Goal: Task Accomplishment & Management: Complete application form

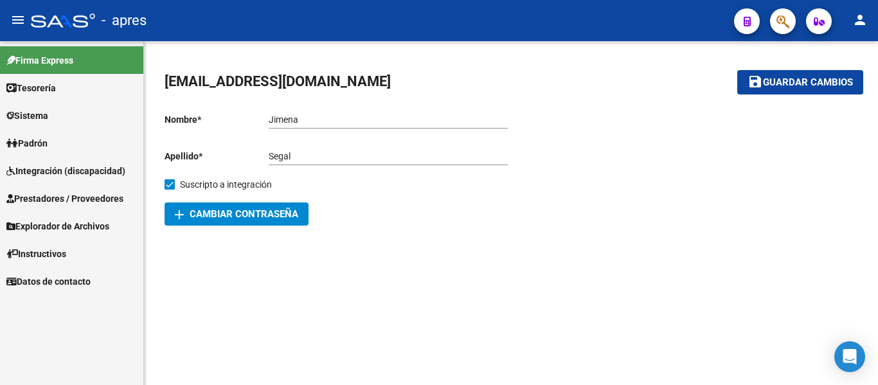
click at [88, 199] on span "Prestadores / Proveedores" at bounding box center [64, 198] width 117 height 14
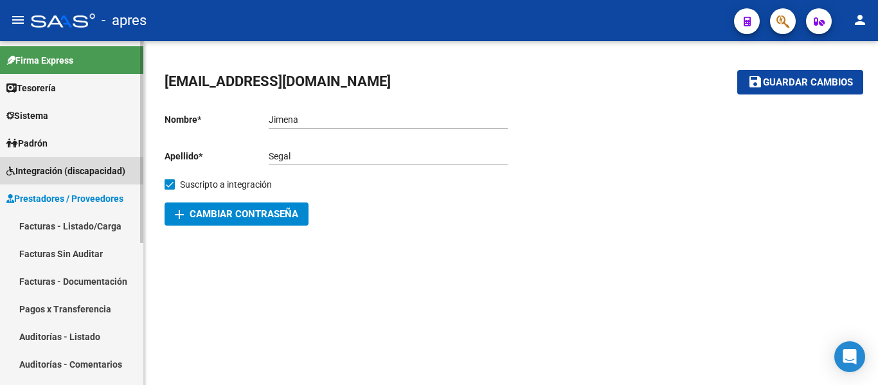
click at [77, 173] on span "Integración (discapacidad)" at bounding box center [65, 171] width 119 height 14
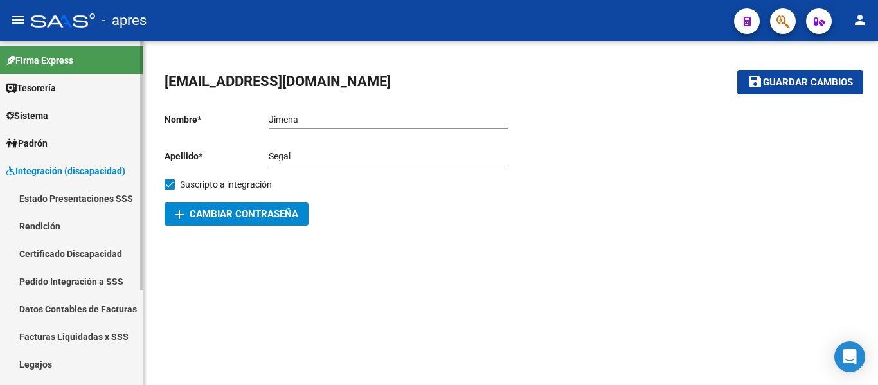
click at [46, 368] on link "Legajos" at bounding box center [71, 364] width 143 height 28
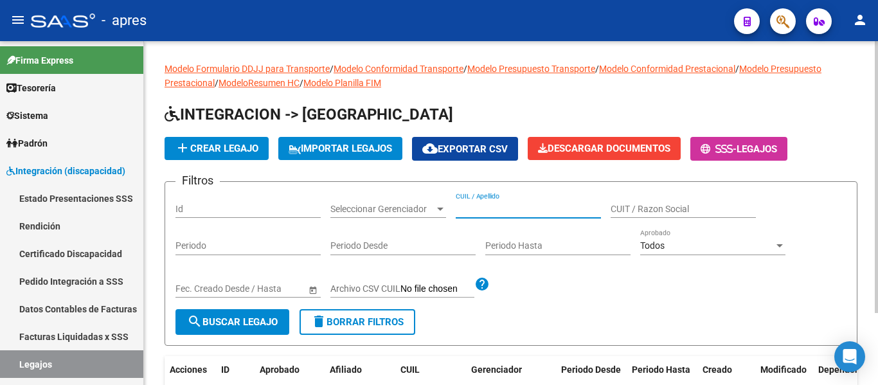
click at [475, 209] on input "CUIL / Apellido" at bounding box center [528, 209] width 145 height 11
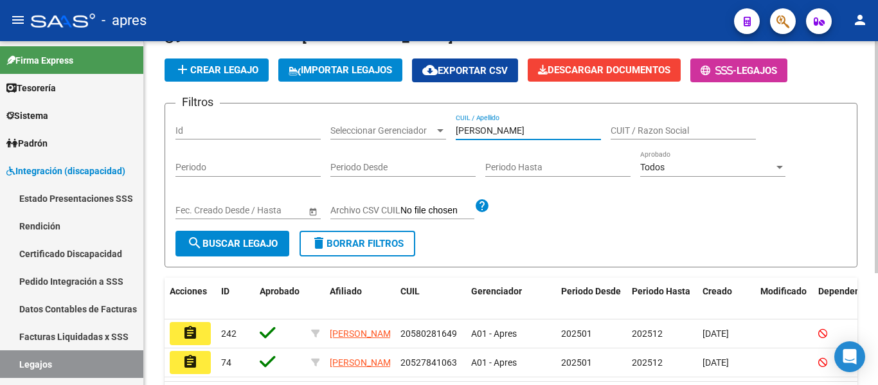
scroll to position [166, 0]
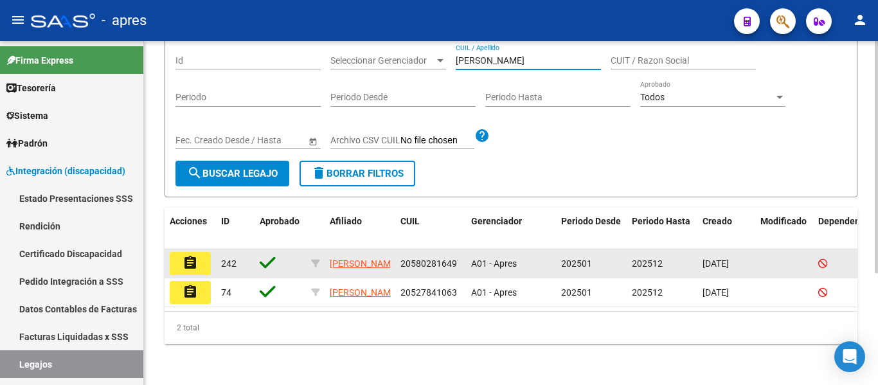
type input "[PERSON_NAME]"
click at [194, 255] on mat-icon "assignment" at bounding box center [189, 262] width 15 height 15
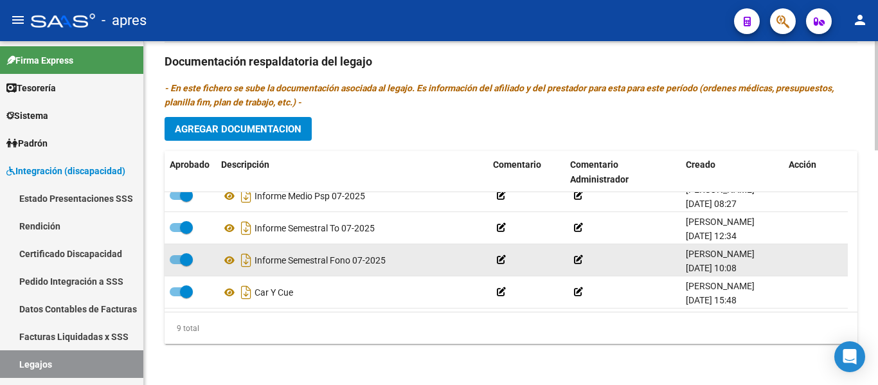
scroll to position [174, 0]
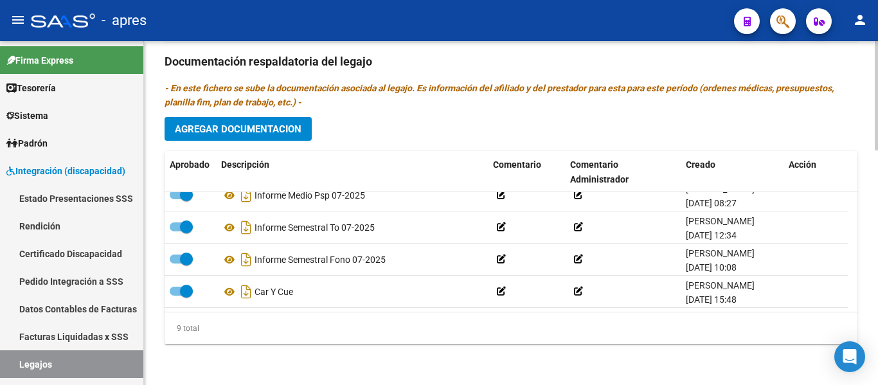
click at [248, 128] on span "Agregar Documentacion" at bounding box center [238, 129] width 127 height 12
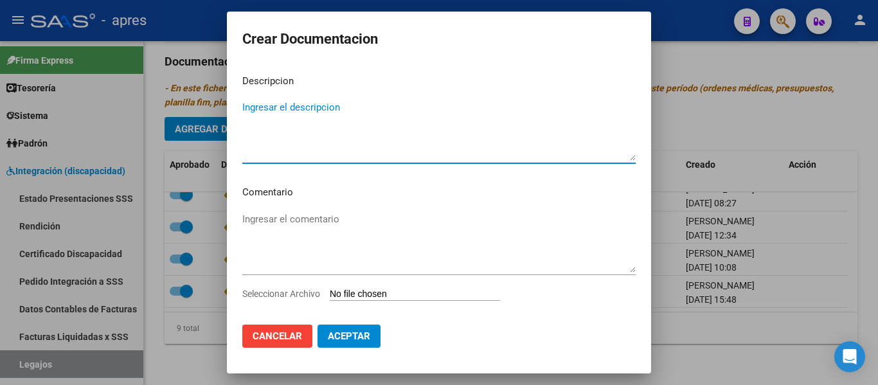
click at [366, 292] on input "Seleccionar Archivo" at bounding box center [415, 294] width 170 height 12
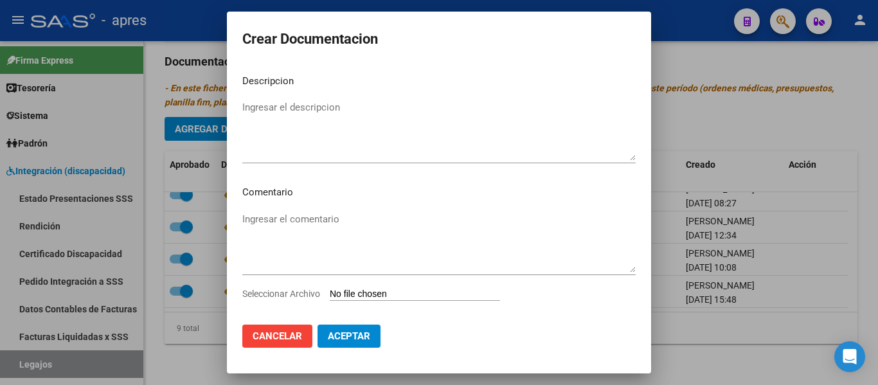
type input "C:\fakepath\Nota de baja Fono, TO y Psicopedagogia.pdf"
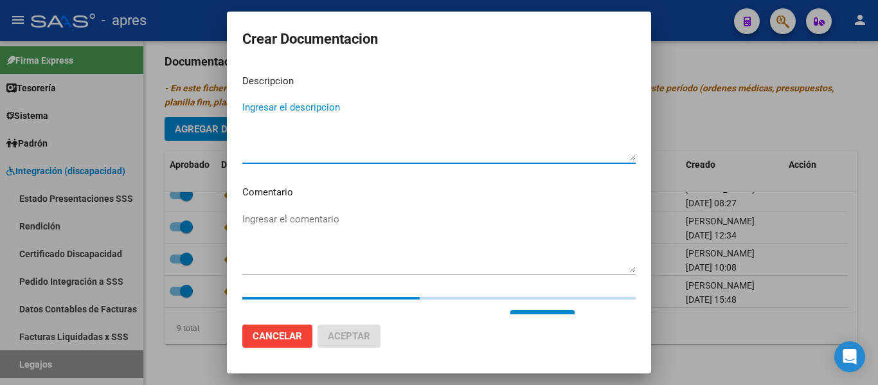
drag, startPoint x: 315, startPoint y: 142, endPoint x: 321, endPoint y: 149, distance: 9.1
click at [319, 146] on textarea "Ingresar el descripcion" at bounding box center [438, 130] width 393 height 60
type textarea "o"
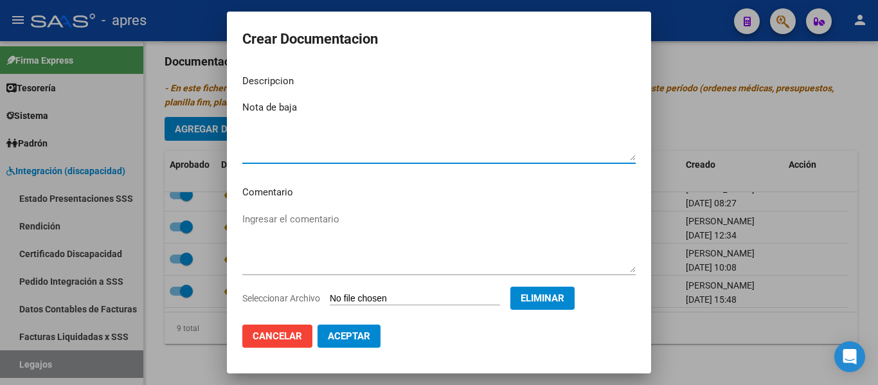
type textarea "Nota de baja"
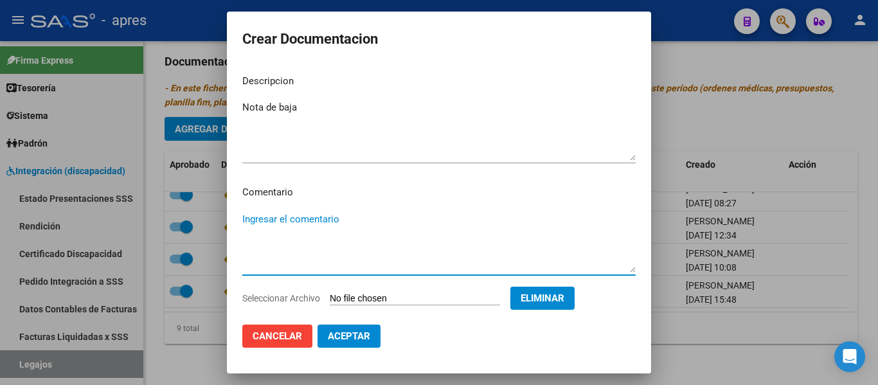
drag, startPoint x: 301, startPoint y: 238, endPoint x: 301, endPoint y: 244, distance: 6.5
click at [301, 241] on textarea "Ingresar el comentario" at bounding box center [438, 242] width 393 height 60
type textarea "Fonoaudiología, TO y Psicopedagogía"
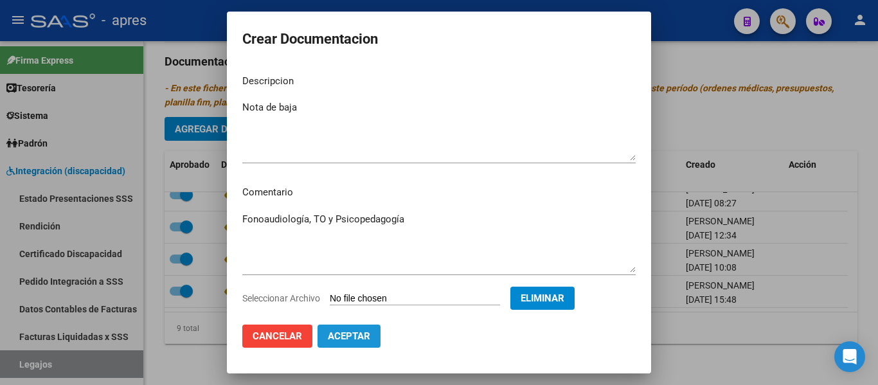
click at [350, 330] on span "Aceptar" at bounding box center [349, 336] width 42 height 12
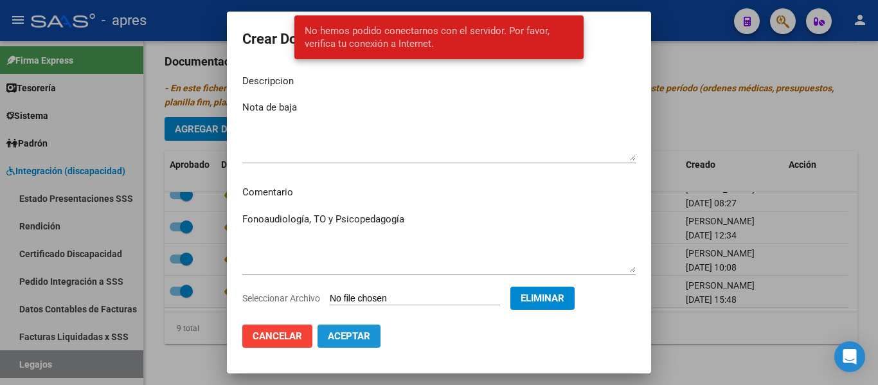
click at [368, 332] on span "Aceptar" at bounding box center [349, 336] width 42 height 12
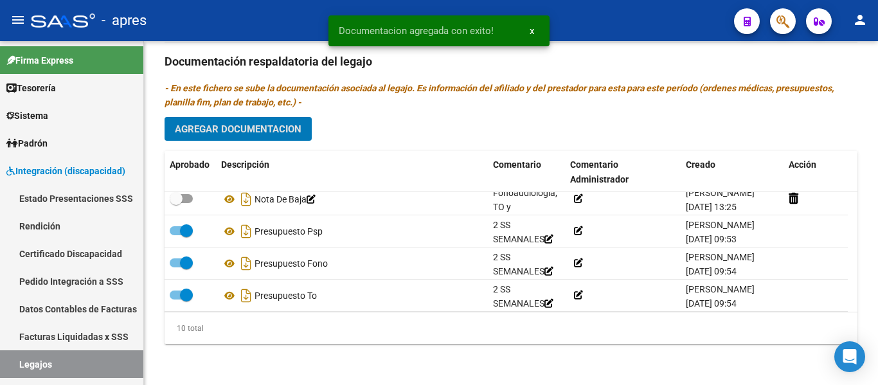
scroll to position [0, 0]
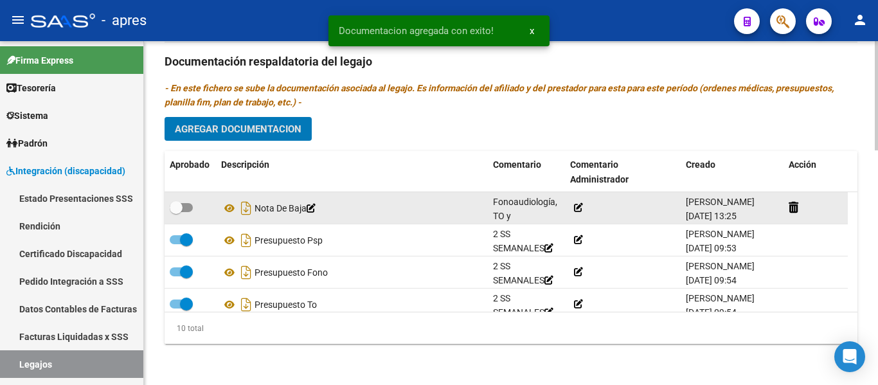
click at [182, 204] on span at bounding box center [181, 207] width 23 height 9
click at [176, 212] on input "checkbox" at bounding box center [175, 212] width 1 height 1
checkbox input "true"
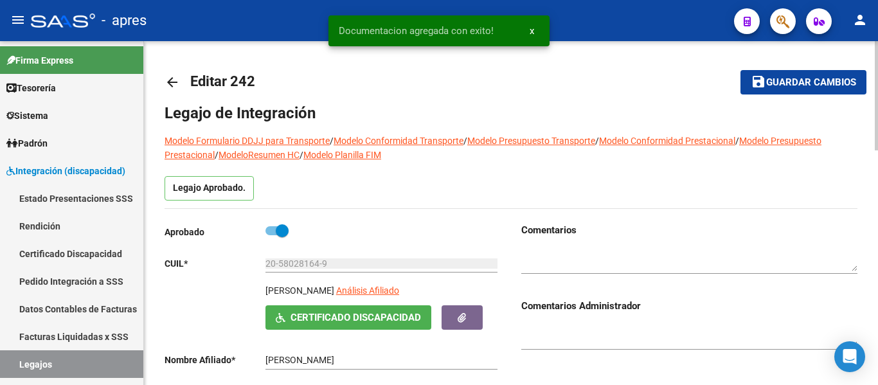
click at [776, 87] on span "Guardar cambios" at bounding box center [811, 83] width 90 height 12
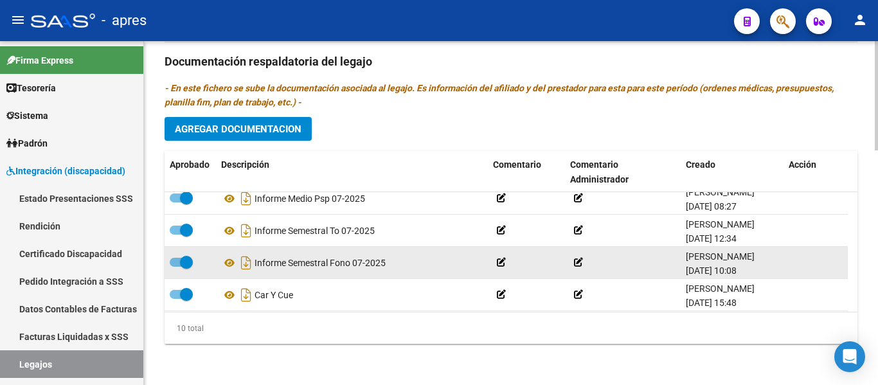
scroll to position [206, 0]
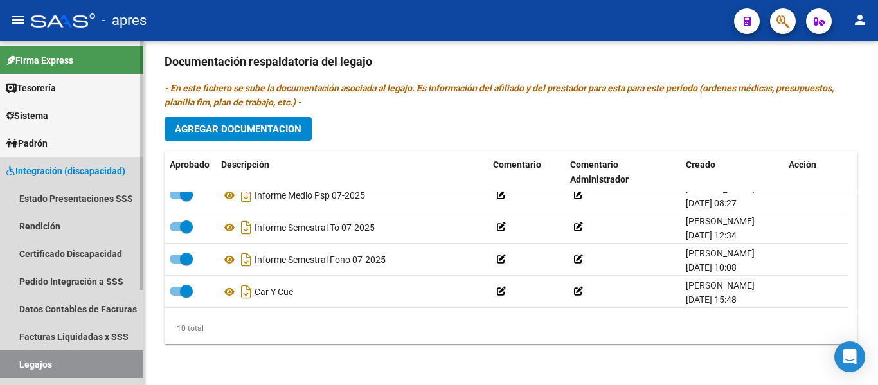
click at [134, 358] on link "Legajos" at bounding box center [71, 364] width 143 height 28
